Goal: Transaction & Acquisition: Obtain resource

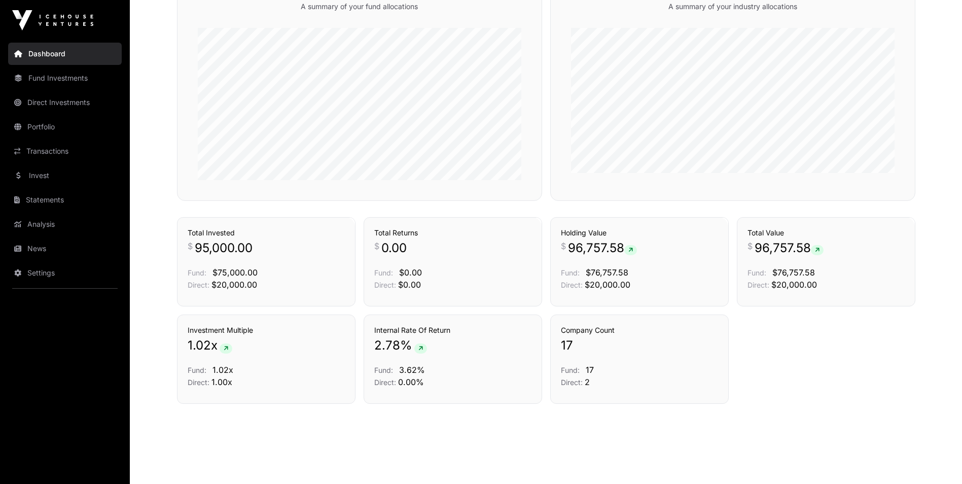
scroll to position [629, 0]
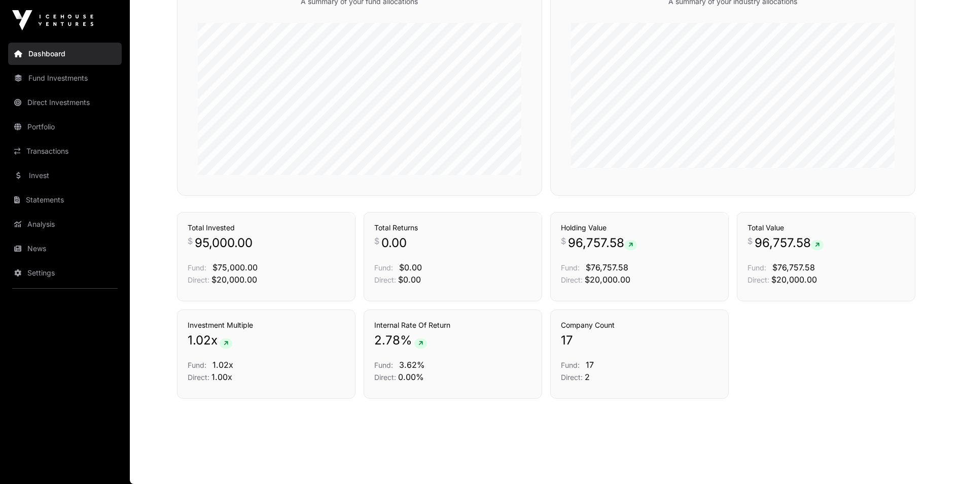
click at [53, 156] on link "Transactions" at bounding box center [65, 151] width 114 height 22
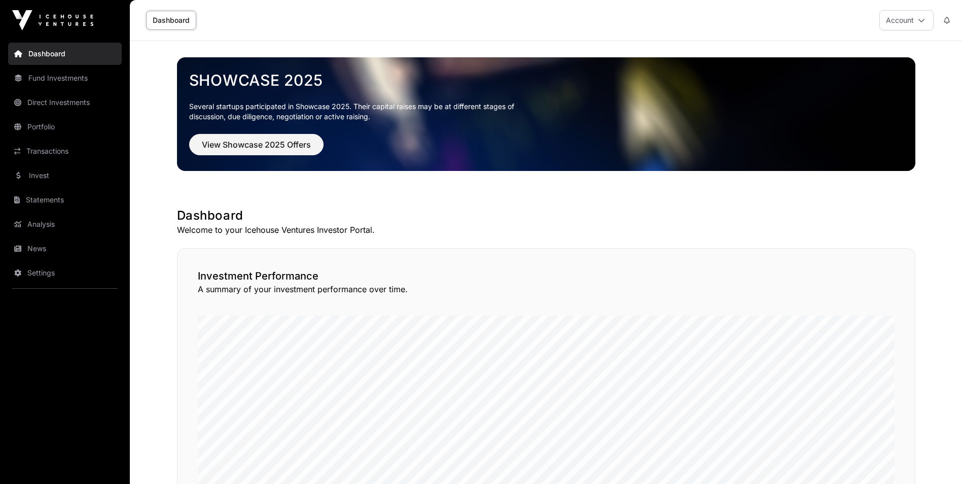
click at [71, 178] on link "Invest" at bounding box center [65, 175] width 114 height 22
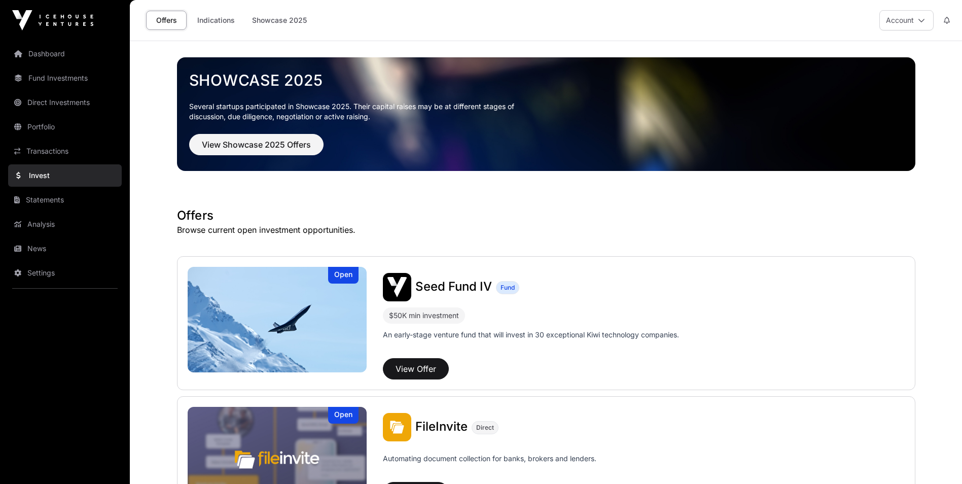
click at [202, 16] on link "Indications" at bounding box center [216, 20] width 51 height 19
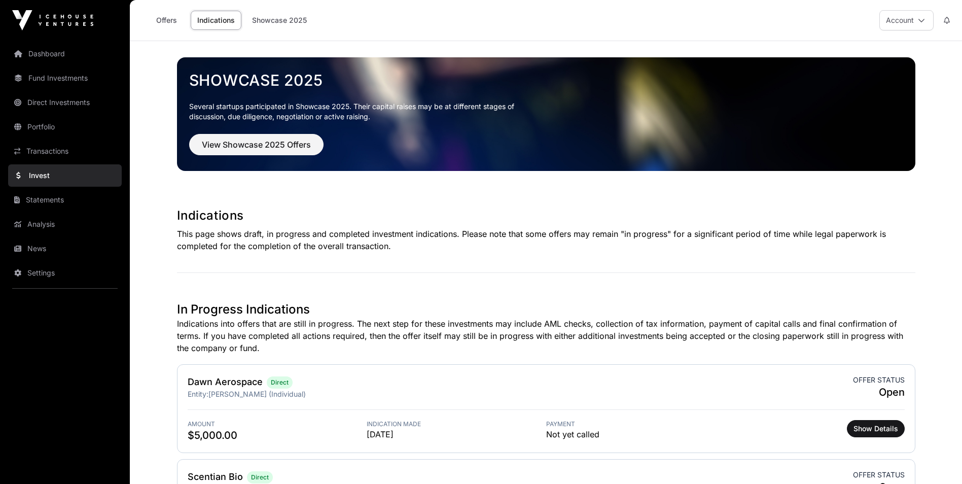
click at [55, 129] on link "Portfolio" at bounding box center [65, 127] width 114 height 22
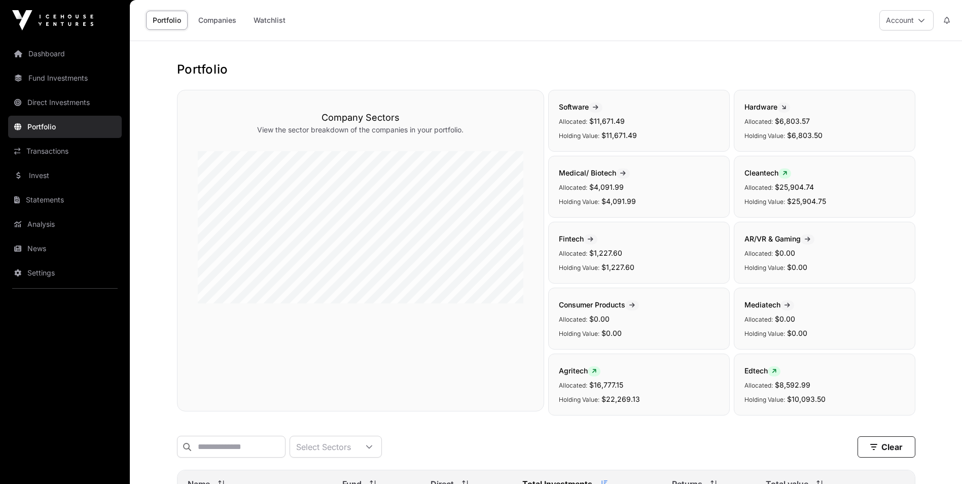
click at [87, 73] on link "Fund Investments" at bounding box center [65, 78] width 114 height 22
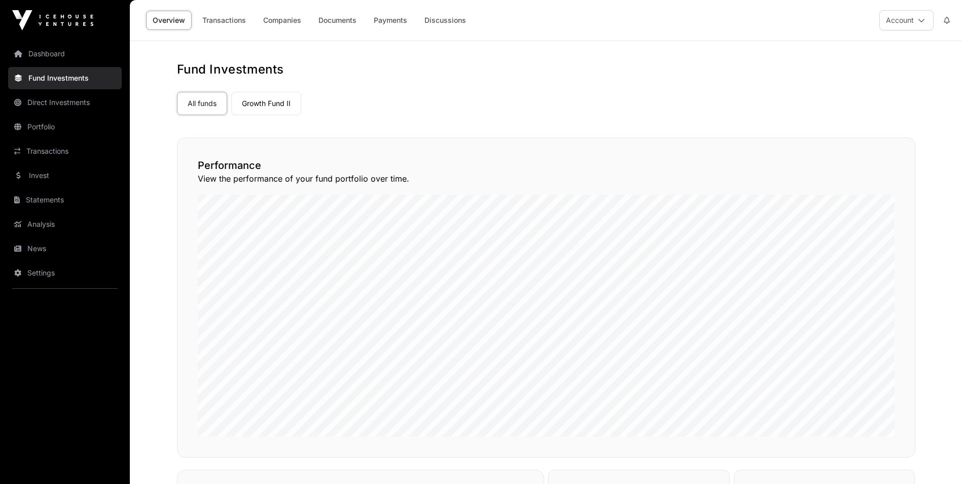
click at [290, 16] on link "Companies" at bounding box center [282, 20] width 51 height 19
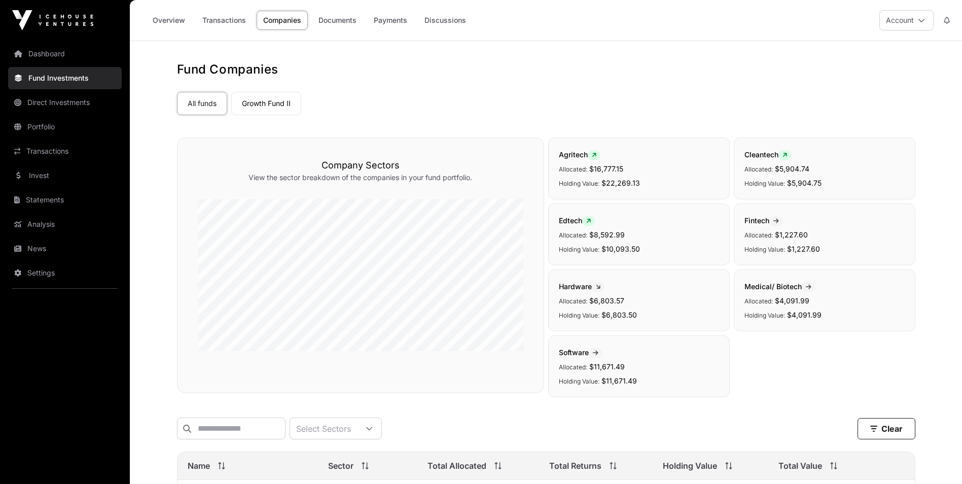
click at [376, 23] on link "Payments" at bounding box center [390, 20] width 47 height 19
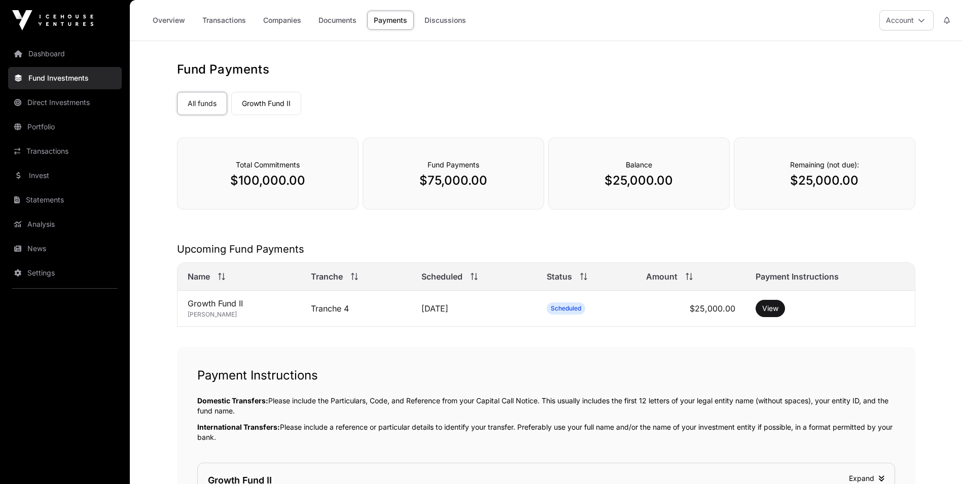
click at [336, 25] on link "Documents" at bounding box center [337, 20] width 51 height 19
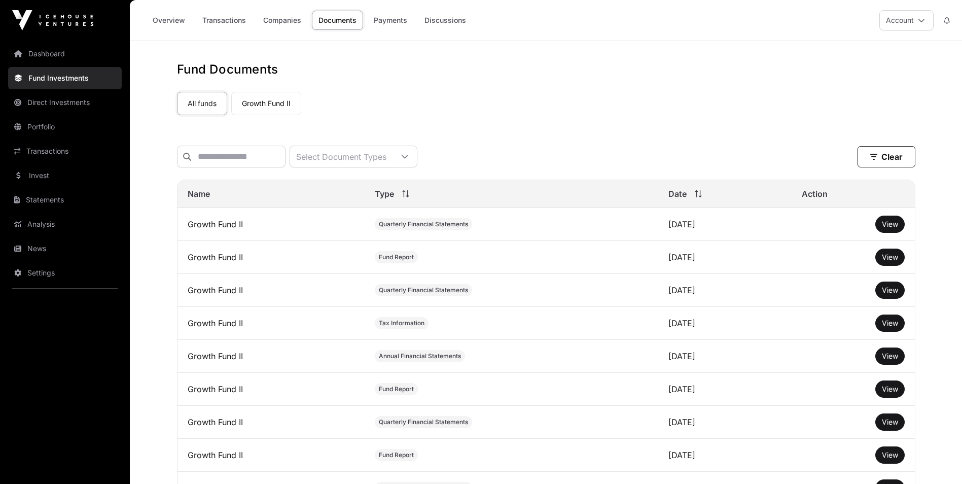
click at [896, 327] on span "View" at bounding box center [890, 323] width 16 height 9
click at [67, 205] on link "Statements" at bounding box center [65, 200] width 114 height 22
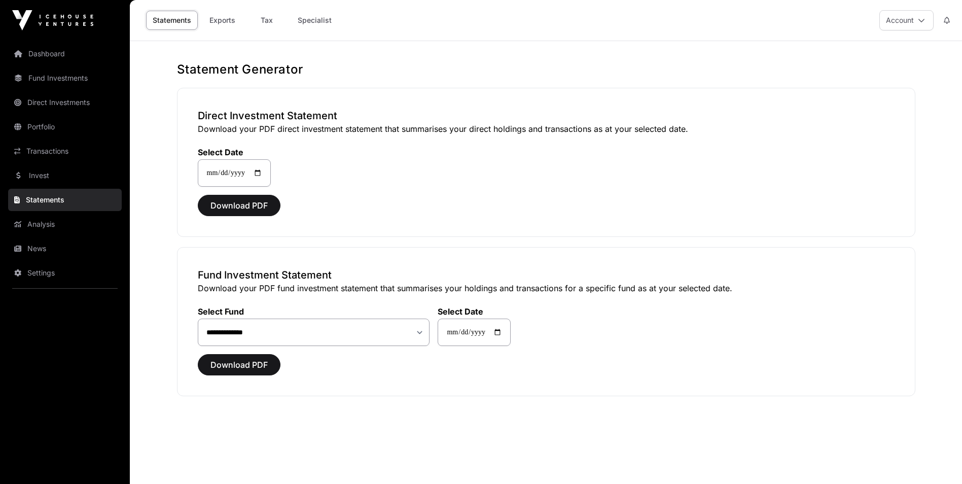
click at [257, 20] on link "Tax" at bounding box center [267, 20] width 41 height 19
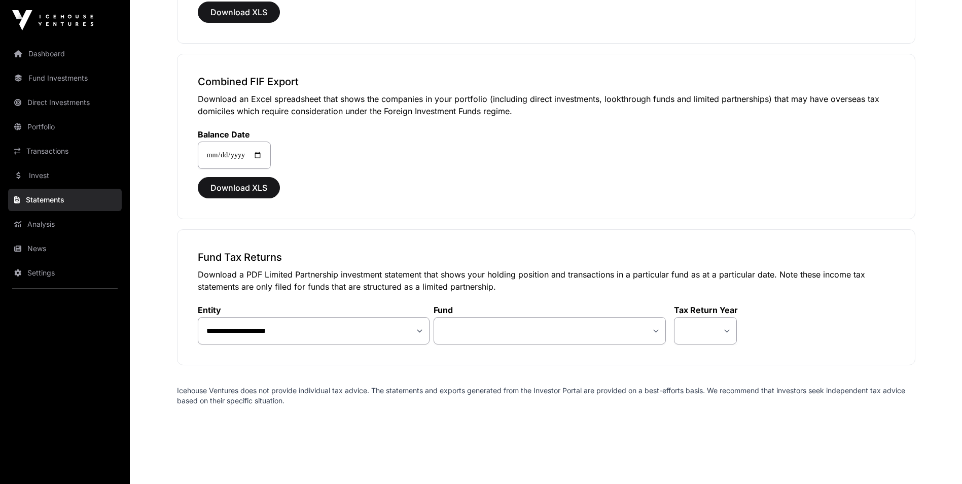
scroll to position [882, 0]
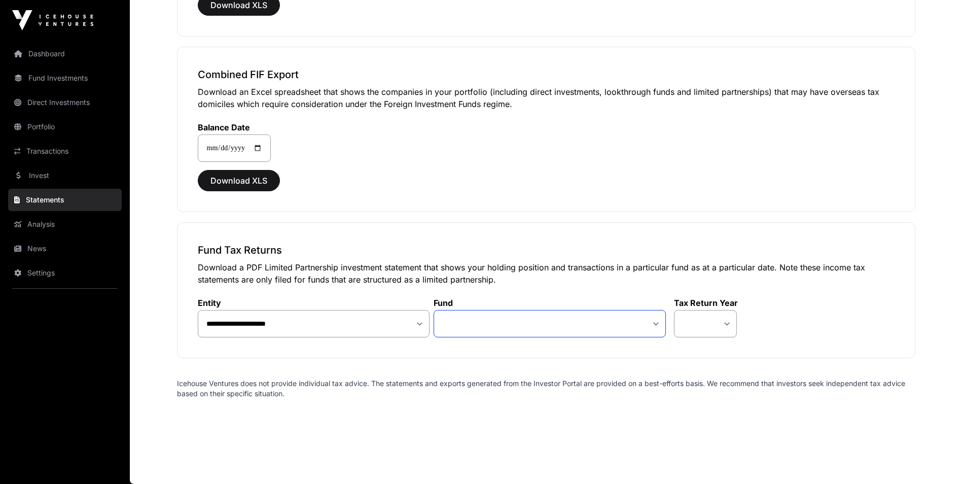
click at [614, 330] on select "**********" at bounding box center [550, 323] width 232 height 27
select select "**"
click at [434, 310] on select "**********" at bounding box center [550, 323] width 232 height 27
click at [718, 332] on select "**** ****" at bounding box center [705, 323] width 62 height 27
select select "*"
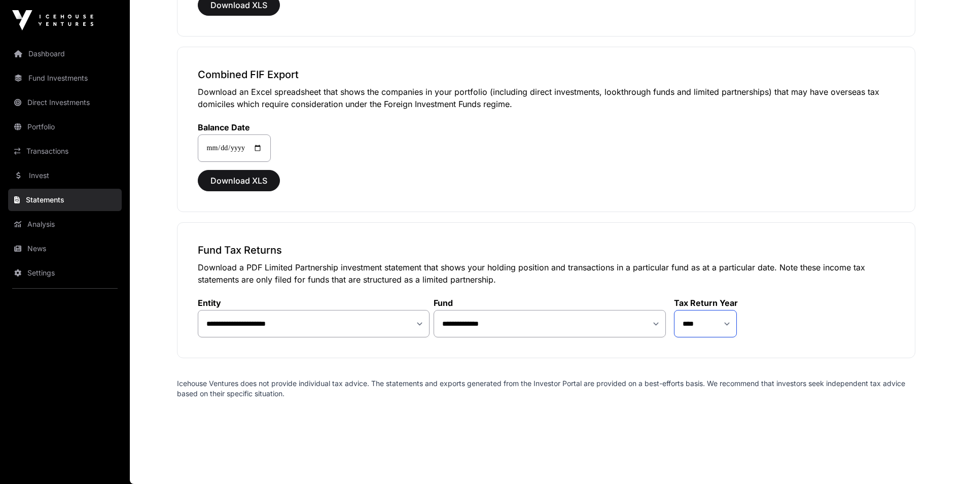
click at [674, 310] on select "**** ****" at bounding box center [705, 323] width 62 height 27
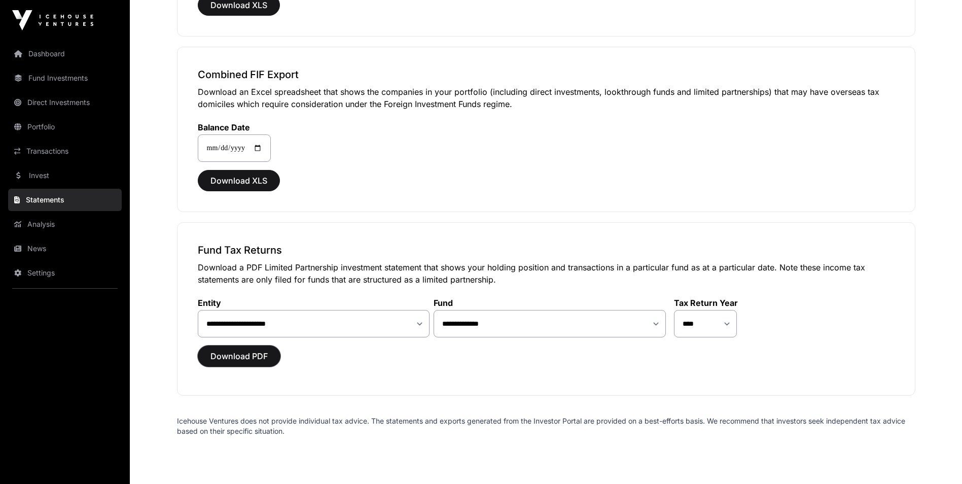
click at [227, 359] on span "Download PDF" at bounding box center [239, 356] width 57 height 12
click at [220, 174] on button "Download XLS" at bounding box center [239, 180] width 82 height 21
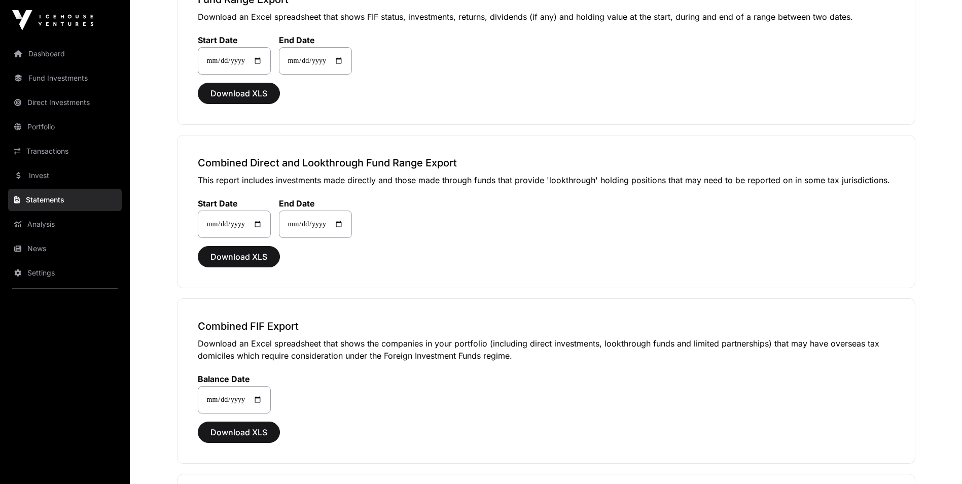
scroll to position [629, 0]
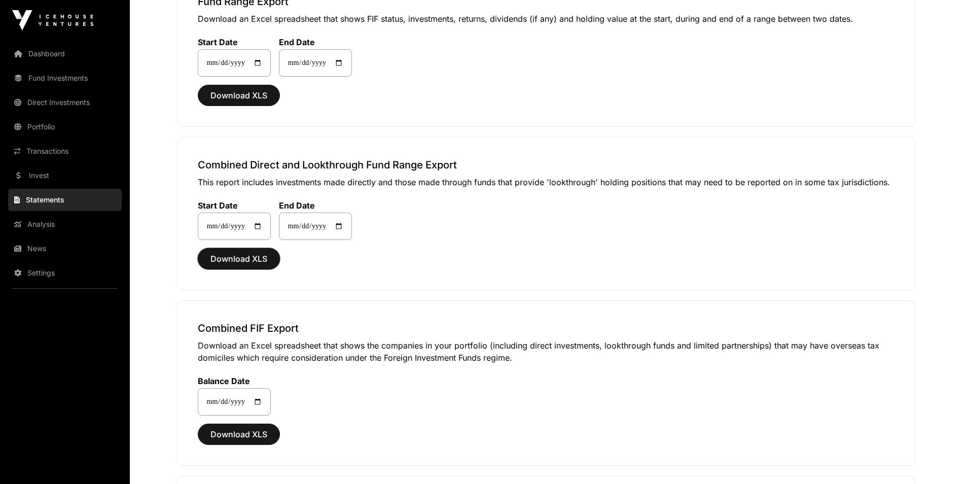
click at [253, 264] on span "Download XLS" at bounding box center [239, 259] width 57 height 12
click at [527, 90] on div "Download XLS" at bounding box center [372, 95] width 349 height 21
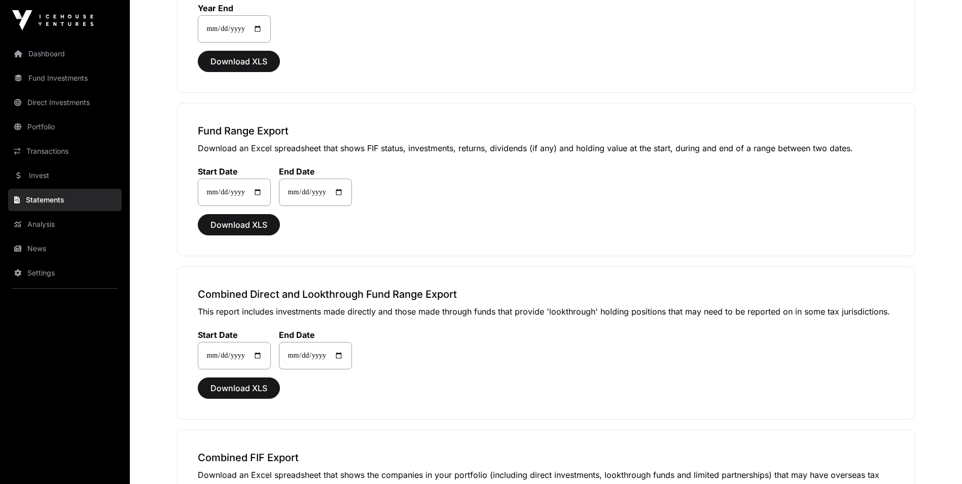
scroll to position [476, 0]
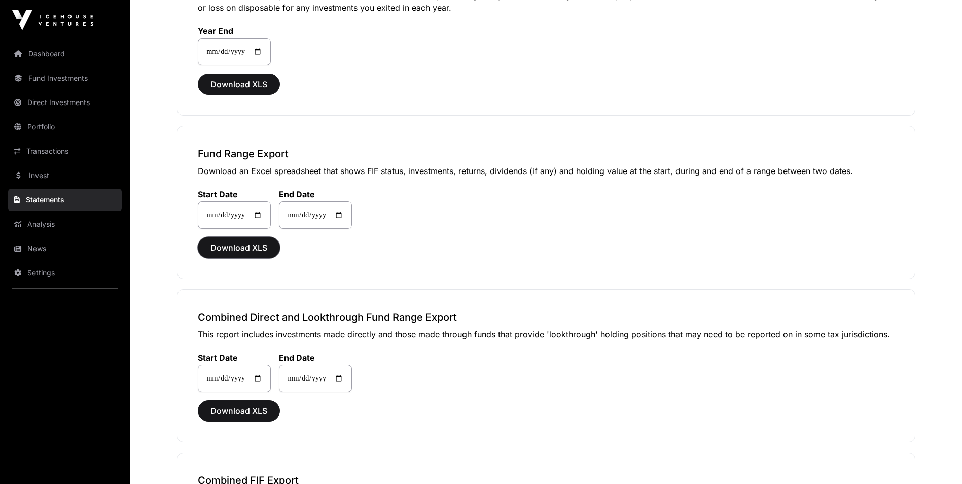
click at [253, 245] on span "Download XLS" at bounding box center [239, 247] width 57 height 12
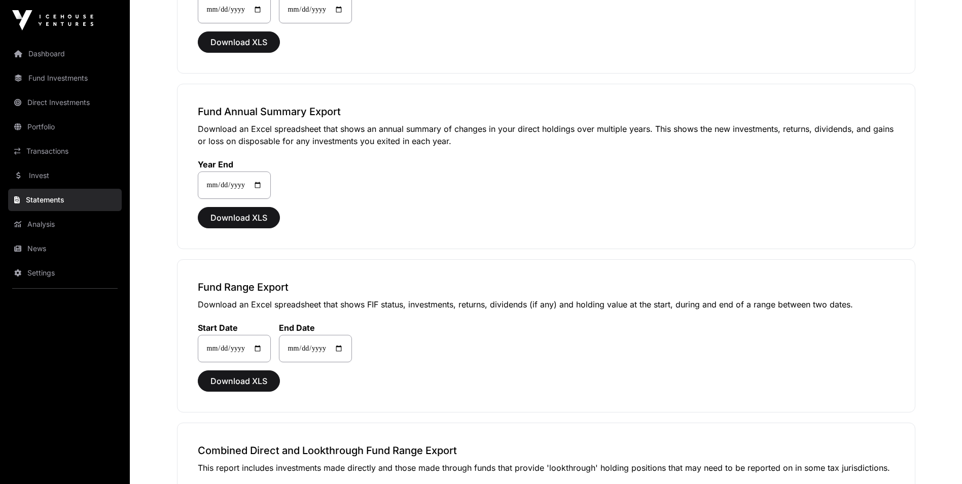
scroll to position [324, 0]
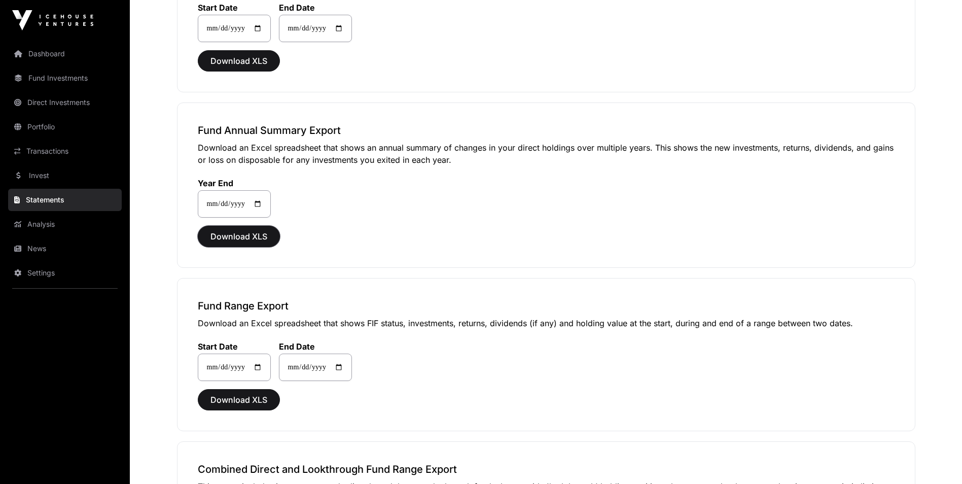
click at [244, 237] on span "Download XLS" at bounding box center [239, 236] width 57 height 12
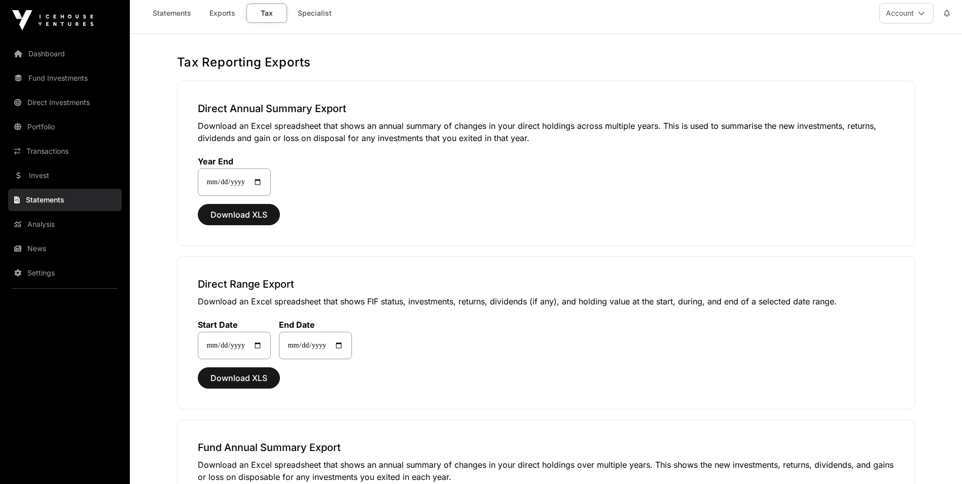
scroll to position [0, 0]
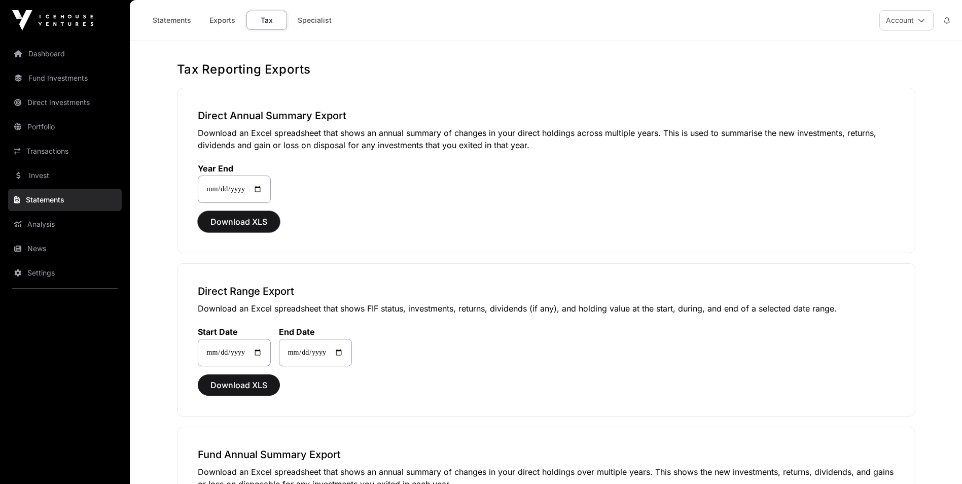
click at [225, 217] on span "Download XLS" at bounding box center [239, 222] width 57 height 12
click at [308, 20] on link "Specialist" at bounding box center [314, 20] width 47 height 19
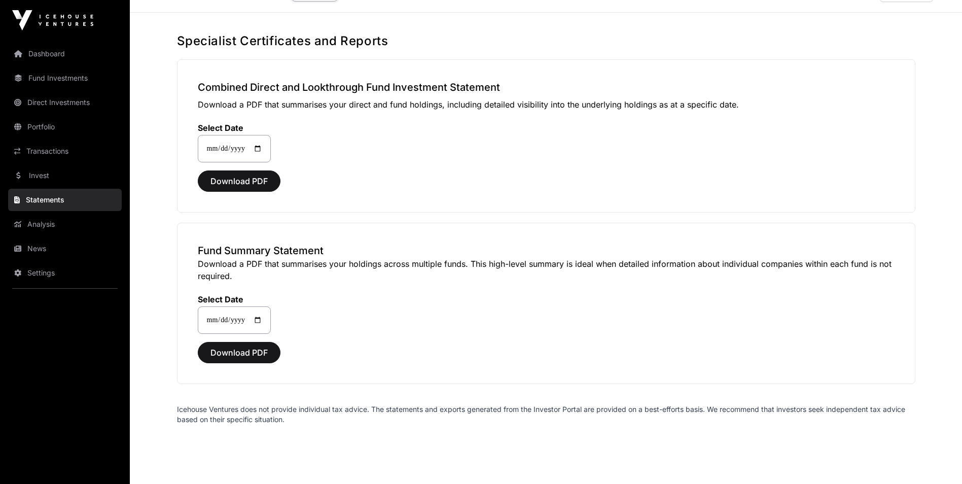
scroll to position [54, 0]
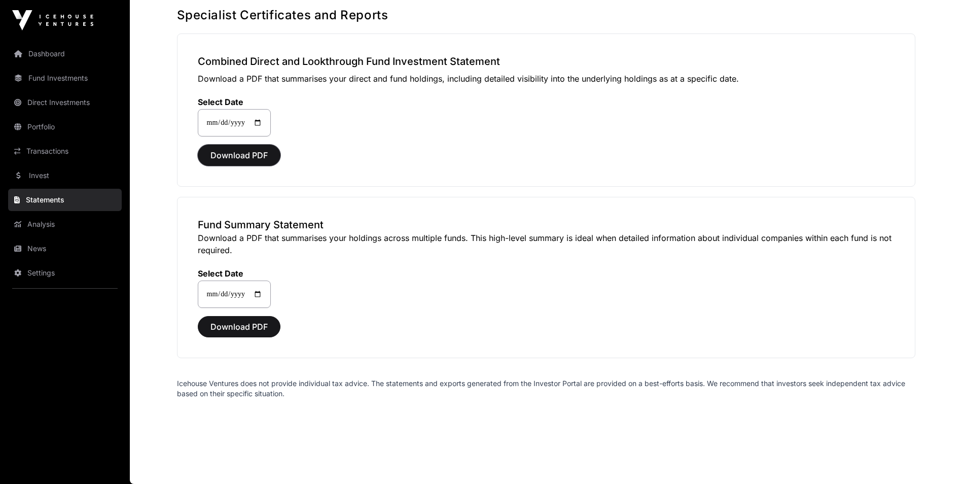
click at [227, 155] on span "Download PDF" at bounding box center [239, 155] width 57 height 12
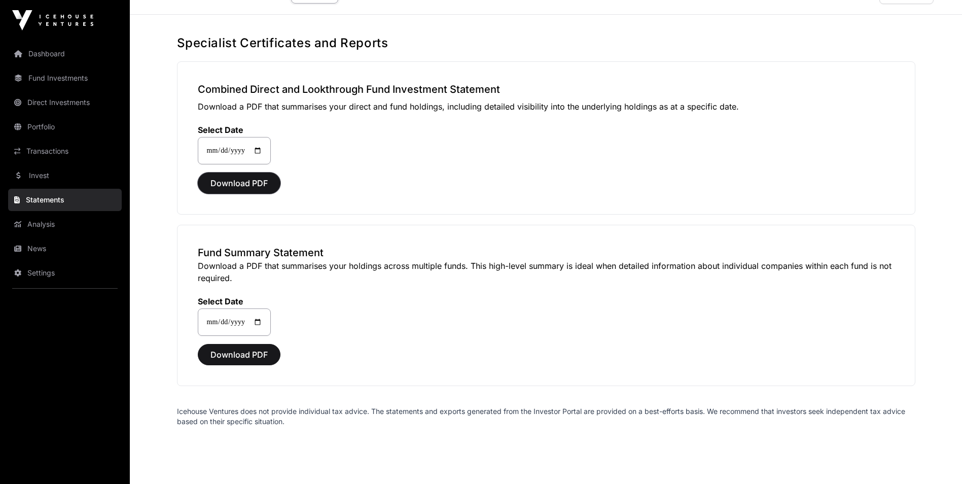
scroll to position [0, 0]
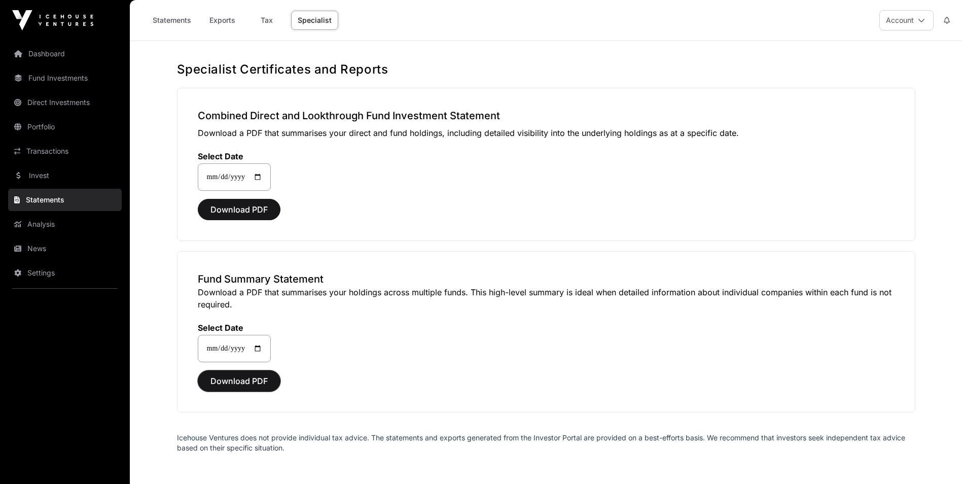
click at [232, 377] on span "Download PDF" at bounding box center [239, 381] width 57 height 12
click at [213, 23] on link "Exports" at bounding box center [222, 20] width 41 height 19
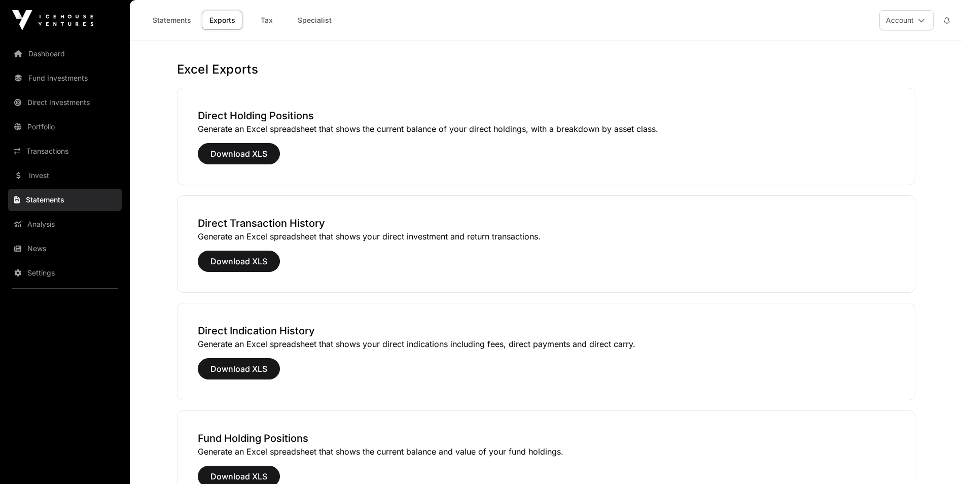
click at [184, 23] on link "Statements" at bounding box center [172, 20] width 52 height 19
